Goal: Transaction & Acquisition: Book appointment/travel/reservation

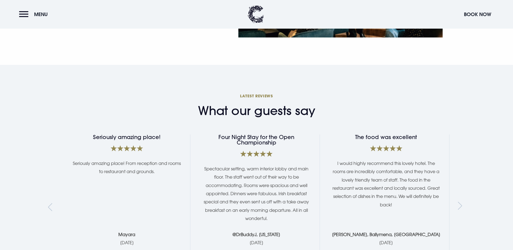
scroll to position [954, 0]
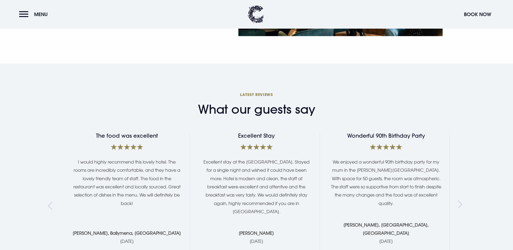
click at [50, 202] on div "Previous slide" at bounding box center [51, 206] width 7 height 8
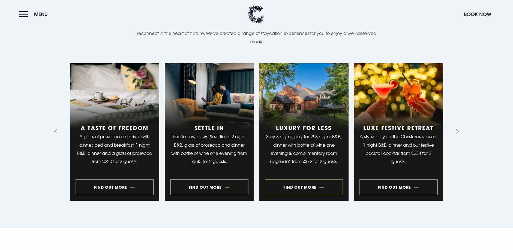
scroll to position [518, 0]
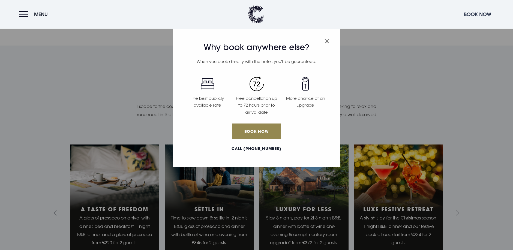
click at [476, 14] on button "Book Now" at bounding box center [477, 14] width 33 height 12
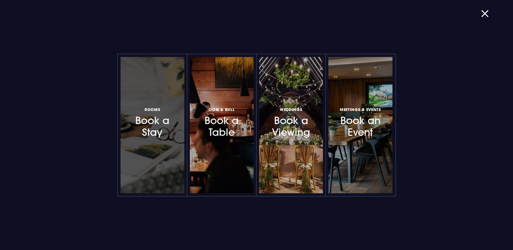
click at [138, 138] on div at bounding box center [152, 125] width 64 height 136
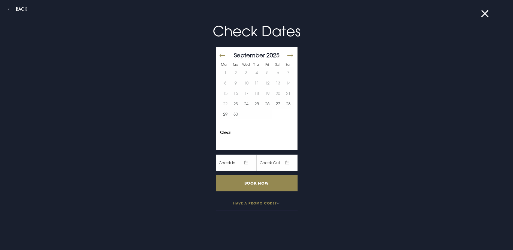
click at [286, 55] on button "Move forward to switch to the next month." at bounding box center [289, 55] width 7 height 11
click at [264, 102] on button "21" at bounding box center [267, 103] width 11 height 10
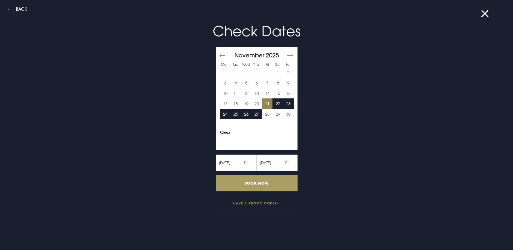
click at [273, 186] on input "Book Now" at bounding box center [257, 183] width 82 height 16
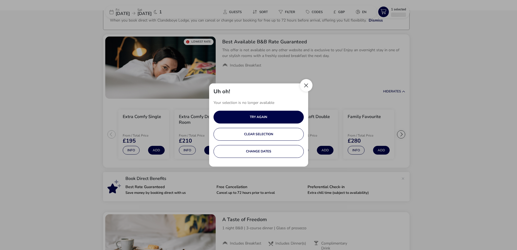
scroll to position [41, 0]
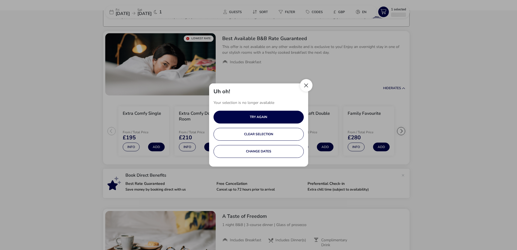
click at [305, 83] on button "Close" at bounding box center [306, 85] width 13 height 13
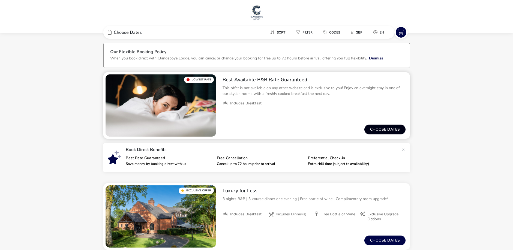
click at [376, 129] on button "Choose dates" at bounding box center [384, 130] width 41 height 10
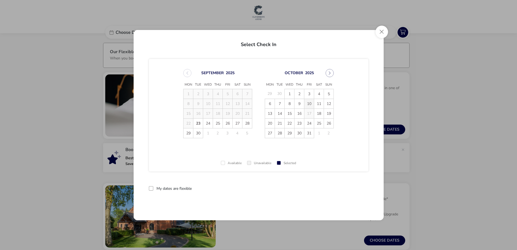
click at [309, 105] on span "10" at bounding box center [309, 104] width 10 height 10
click at [320, 104] on span "11" at bounding box center [319, 104] width 10 height 10
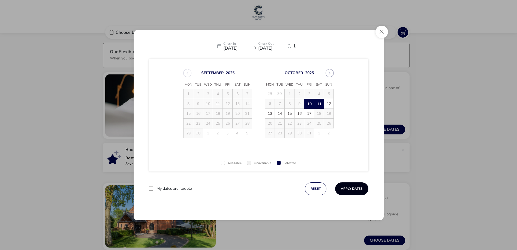
click at [346, 184] on button "Apply Dates" at bounding box center [351, 188] width 33 height 13
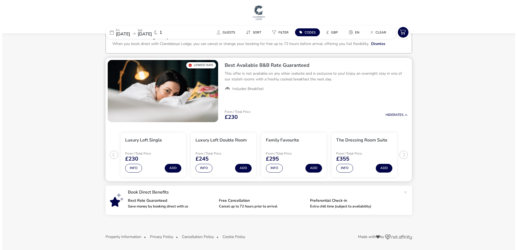
scroll to position [15, 0]
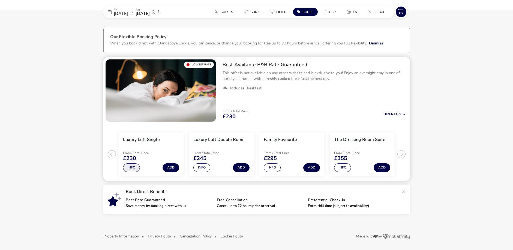
click at [132, 167] on button "Info" at bounding box center [131, 167] width 17 height 9
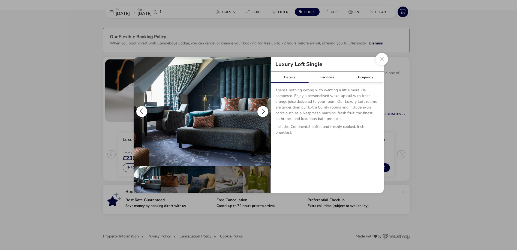
click at [265, 110] on button "details" at bounding box center [262, 111] width 11 height 11
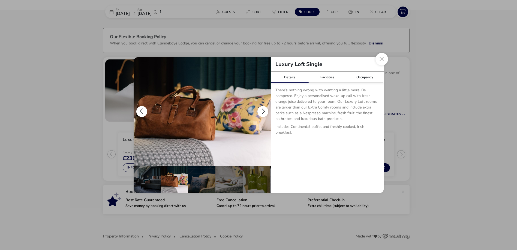
click at [265, 110] on button "details" at bounding box center [262, 111] width 11 height 11
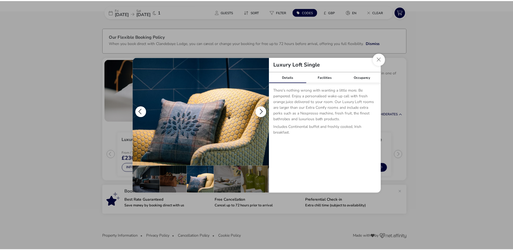
scroll to position [0, 27]
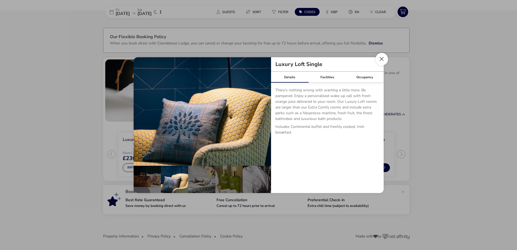
click at [381, 59] on button "Close dialog" at bounding box center [381, 59] width 13 height 13
